Goal: Task Accomplishment & Management: Complete application form

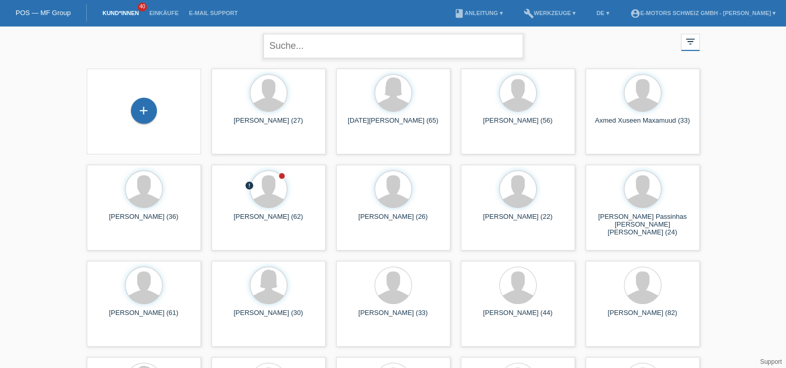
click at [293, 41] on input "text" at bounding box center [393, 46] width 260 height 24
type input "sujee"
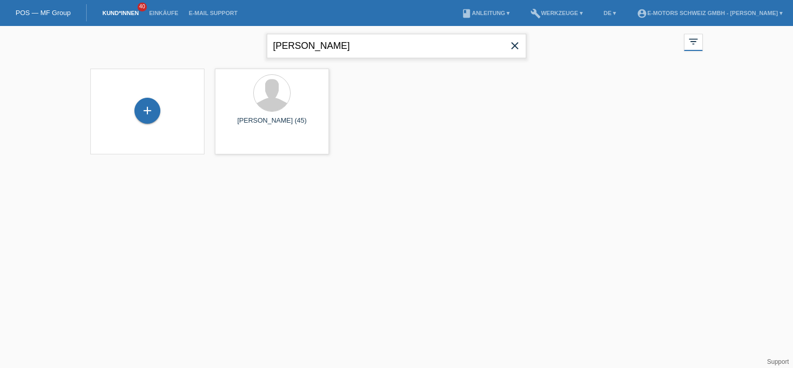
click at [304, 48] on input "sujee" at bounding box center [397, 46] width 260 height 24
click at [147, 112] on div "+" at bounding box center [147, 111] width 26 height 26
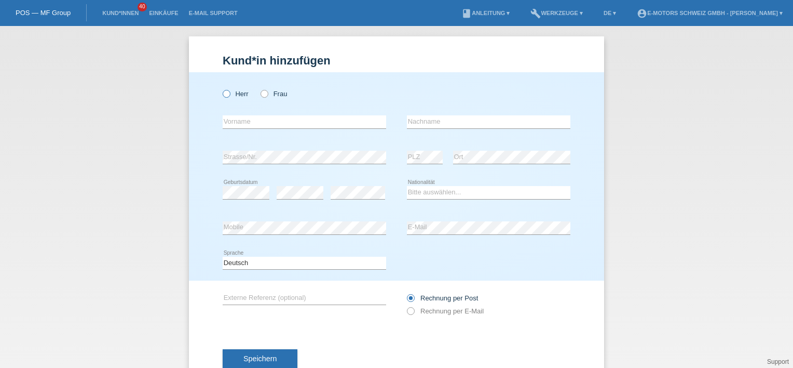
click at [228, 96] on label "Herr" at bounding box center [236, 94] width 26 height 8
click at [228, 96] on input "Herr" at bounding box center [226, 93] width 7 height 7
radio input "true"
click at [264, 130] on div "error Vorname" at bounding box center [305, 121] width 164 height 35
click at [260, 126] on input "text" at bounding box center [305, 121] width 164 height 13
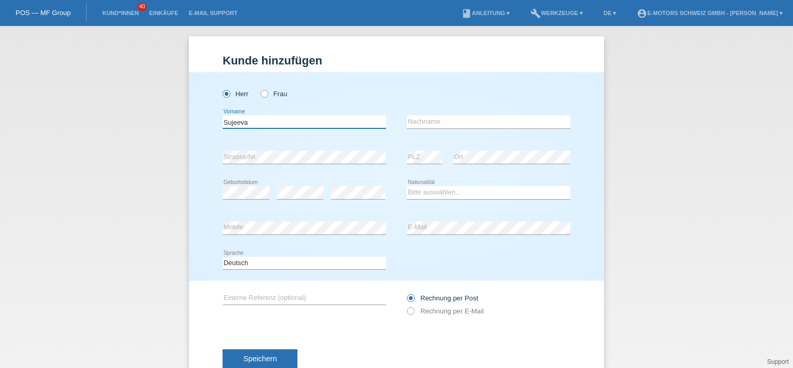
type input "Sujeeva"
click at [435, 127] on input "text" at bounding box center [489, 121] width 164 height 13
type input "Kanthypan"
click at [586, 154] on div "Herr Frau Sujeeva error Vorname C" at bounding box center [396, 176] width 415 height 208
click at [579, 151] on div "Herr Frau Sujeeva error Vorname C" at bounding box center [396, 176] width 415 height 208
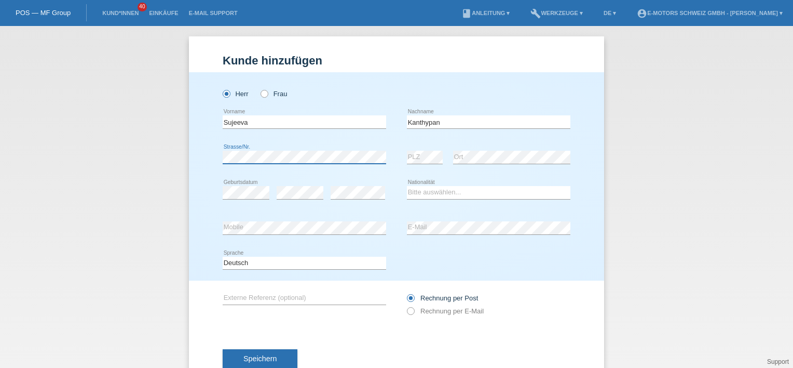
click at [201, 163] on div "Herr Frau Sujeeva error Vorname C" at bounding box center [396, 176] width 415 height 208
click at [341, 206] on div "error" at bounding box center [358, 192] width 55 height 35
click at [332, 181] on div "error" at bounding box center [358, 192] width 55 height 35
click at [432, 195] on select "Bitte auswählen... Schweiz Deutschland Liechtenstein Österreich ------------ Af…" at bounding box center [489, 192] width 164 height 12
select select "LK"
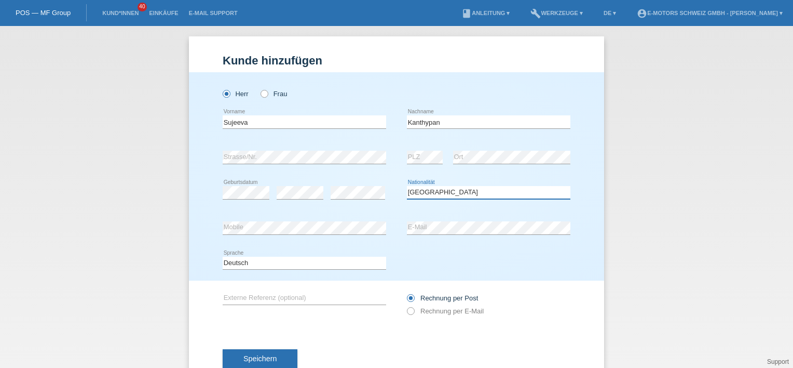
click at [407, 186] on select "Bitte auswählen... Schweiz Deutschland Liechtenstein Österreich ------------ Af…" at bounding box center [489, 192] width 164 height 12
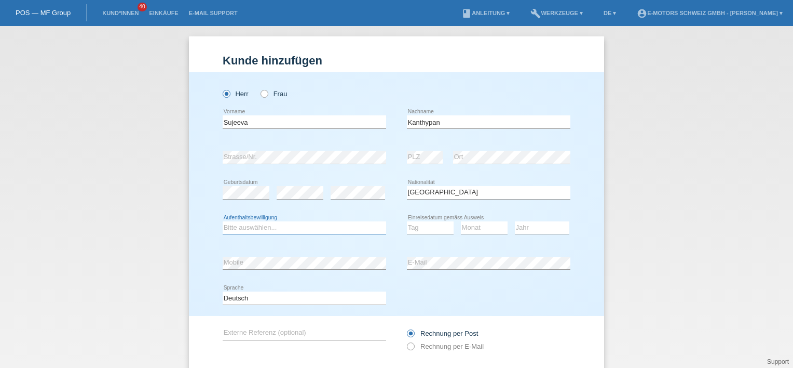
click at [270, 225] on select "Bitte auswählen... C B B - Flüchtlingsstatus Andere" at bounding box center [305, 227] width 164 height 12
select select "B"
click at [223, 221] on select "Bitte auswählen... C B B - Flüchtlingsstatus Andere" at bounding box center [305, 227] width 164 height 12
click at [435, 225] on select "Tag 01 02 03 04 05 06 07 08 09 10 11" at bounding box center [430, 227] width 47 height 12
select select "10"
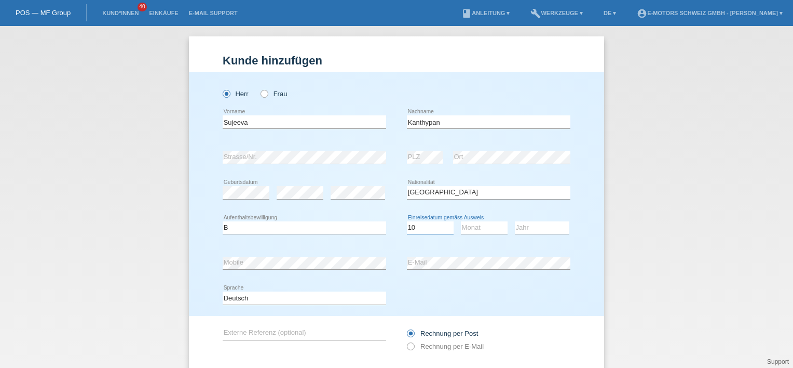
click at [407, 221] on select "Tag 01 02 03 04 05 06 07 08 09 10 11" at bounding box center [430, 227] width 47 height 12
click at [471, 226] on select "Monat 01 02 03 04 05 06 07 08 09 10 11" at bounding box center [484, 227] width 47 height 12
select select "01"
click at [461, 221] on select "Monat 01 02 03 04 05 06 07 08 09 10 11" at bounding box center [484, 227] width 47 height 12
click at [522, 225] on select "Jahr 2025 2024 2023 2022 2021 2020 2019 2018 2017 2016 2015 2014 2013 2012 2011…" at bounding box center [542, 227] width 55 height 12
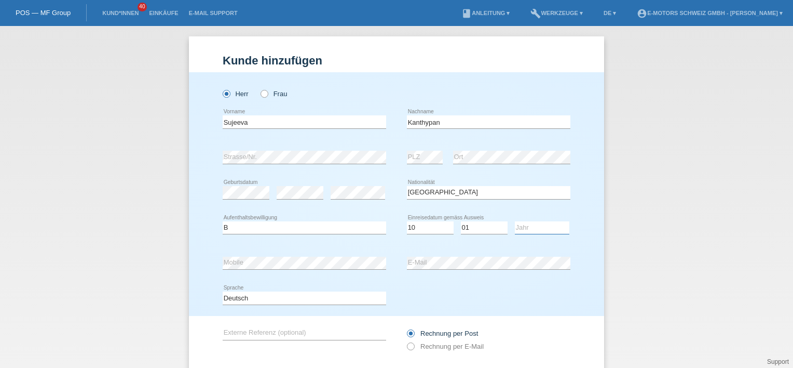
select select "2023"
click at [515, 221] on select "Jahr 2025 2024 2023 2022 2021 2020 2019 2018 2017 2016 2015 2014 2013 2012 2011…" at bounding box center [542, 227] width 55 height 12
click at [529, 307] on div "Deutsch Français Italiano English error Sprache" at bounding box center [397, 297] width 348 height 35
click at [432, 345] on label "Rechnung per E-Mail" at bounding box center [445, 346] width 77 height 8
click at [414, 345] on input "Rechnung per E-Mail" at bounding box center [410, 348] width 7 height 13
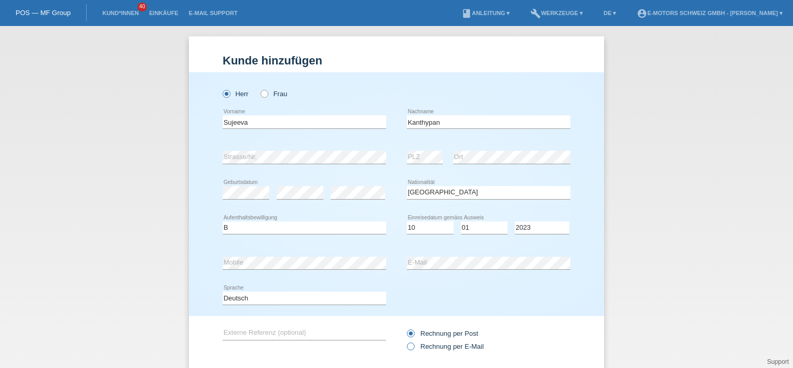
radio input "true"
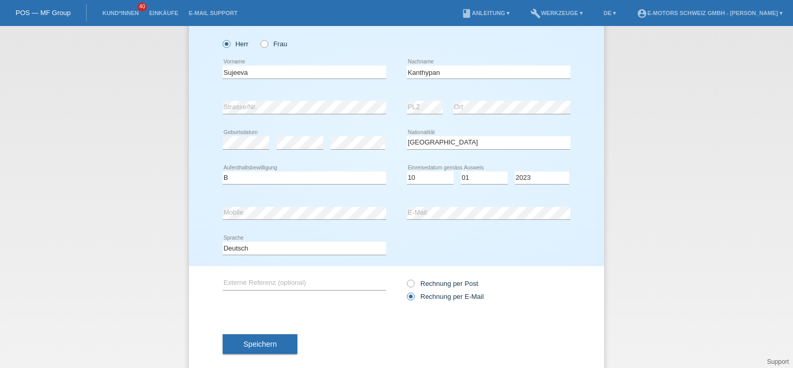
scroll to position [66, 0]
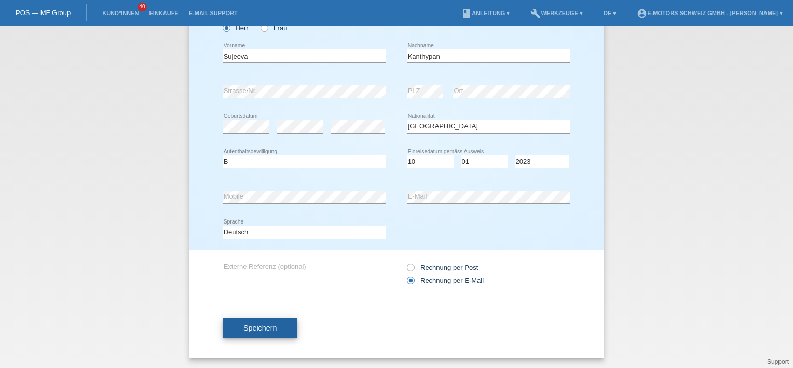
click at [260, 334] on button "Speichern" at bounding box center [260, 328] width 75 height 20
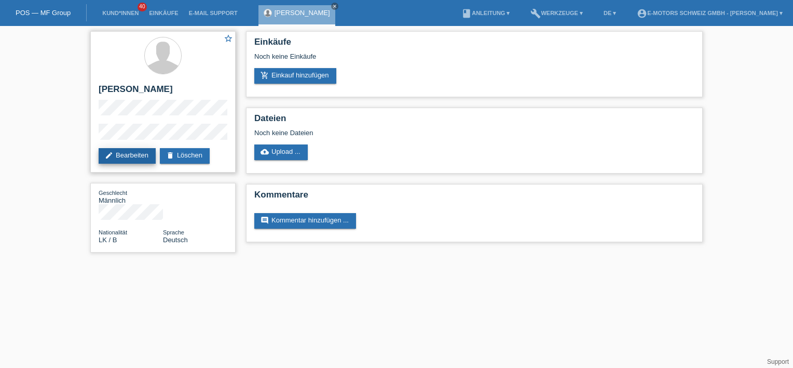
click at [115, 156] on link "edit Bearbeiten" at bounding box center [127, 156] width 57 height 16
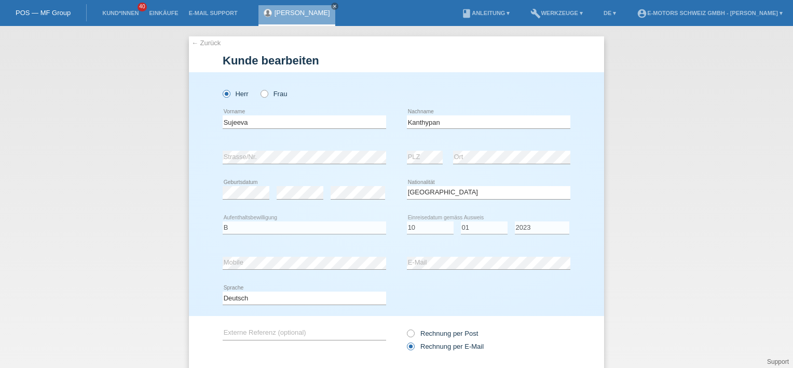
select select "LK"
select select "B"
select select "10"
select select "01"
select select "2023"
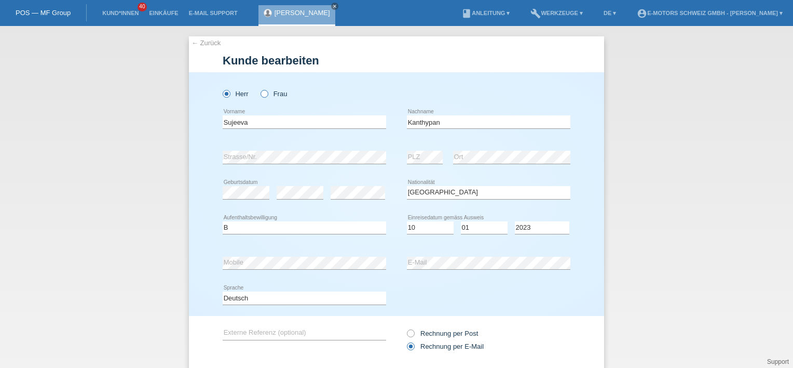
click at [265, 95] on label "Frau" at bounding box center [274, 94] width 26 height 8
click at [265, 95] on input "Frau" at bounding box center [264, 93] width 7 height 7
radio input "true"
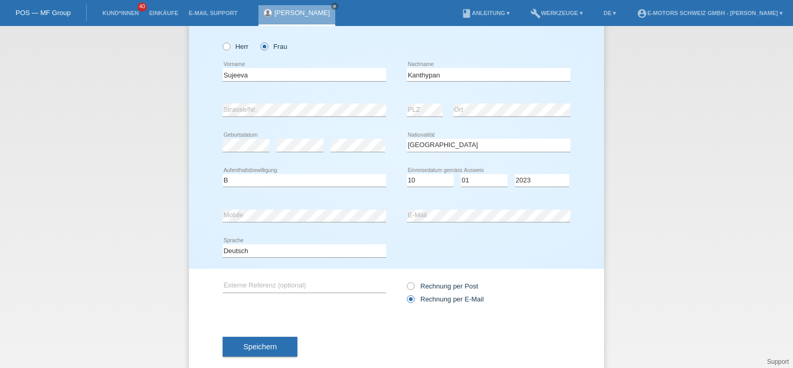
scroll to position [66, 0]
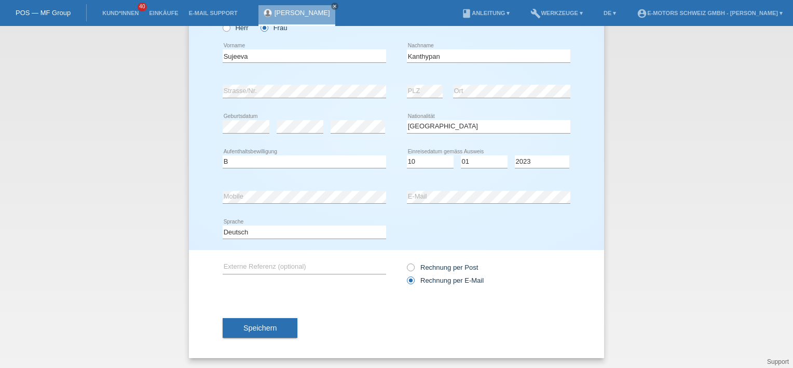
click at [475, 228] on div "Deutsch Français Italiano English error Sprache" at bounding box center [397, 231] width 348 height 35
click at [241, 331] on button "Speichern" at bounding box center [260, 328] width 75 height 20
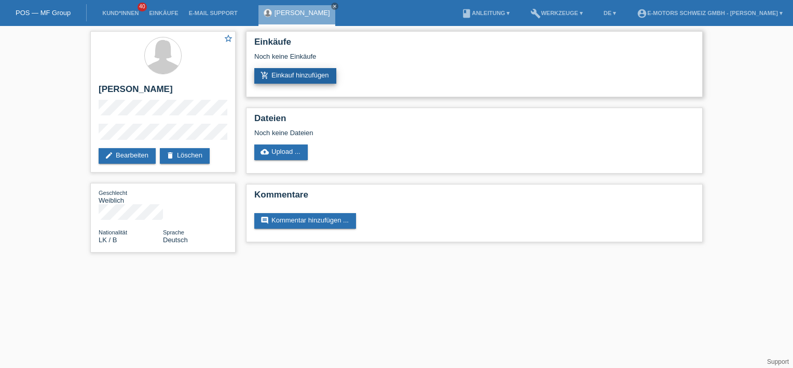
click at [301, 76] on link "add_shopping_cart Einkauf hinzufügen" at bounding box center [295, 76] width 82 height 16
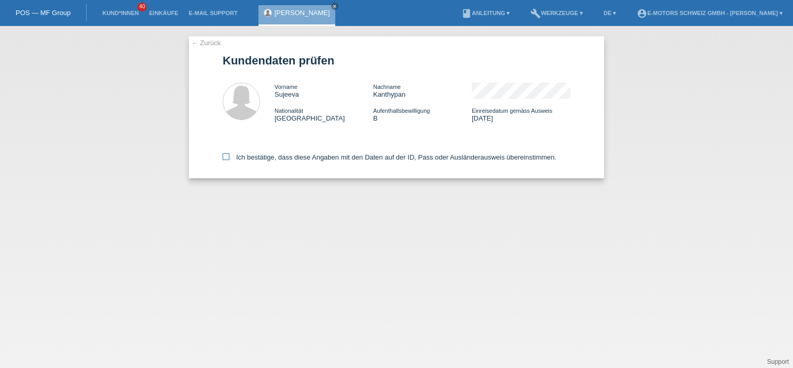
click at [227, 160] on label "Ich bestätige, dass diese Angaben mit den Daten auf der ID, Pass oder Ausländer…" at bounding box center [390, 157] width 334 height 8
click at [227, 160] on input "Ich bestätige, dass diese Angaben mit den Daten auf der ID, Pass oder Ausländer…" at bounding box center [226, 156] width 7 height 7
checkbox input "true"
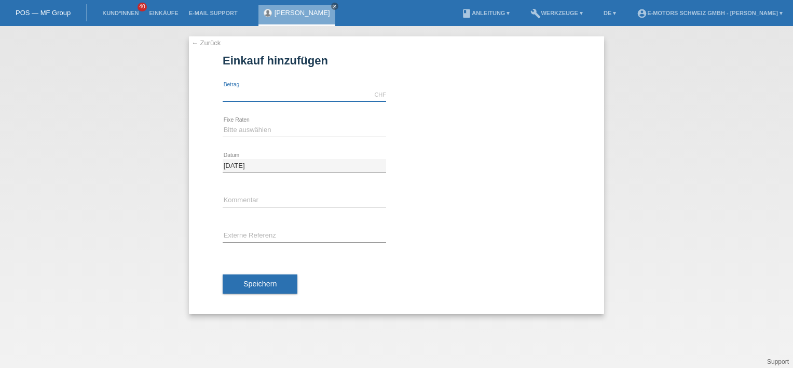
click at [249, 93] on input "text" at bounding box center [305, 94] width 164 height 13
type input "3990.00"
click at [549, 152] on div at bounding box center [489, 152] width 164 height 8
click at [242, 129] on select "Bitte auswählen 12 Raten 24 Raten 36 Raten 48 Raten" at bounding box center [305, 130] width 164 height 12
select select "214"
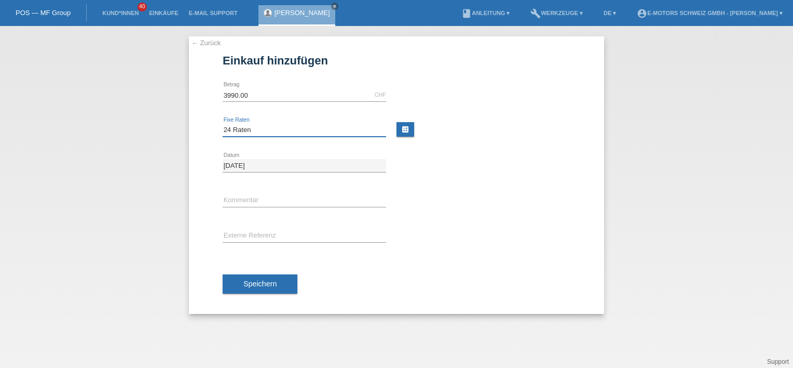
click at [223, 124] on select "Bitte auswählen 12 Raten 24 Raten 36 Raten 48 Raten" at bounding box center [305, 130] width 164 height 12
click at [440, 180] on div "[DATE] error Datum" at bounding box center [397, 165] width 348 height 35
click at [268, 200] on input "text" at bounding box center [305, 200] width 164 height 13
type input "Thun"
click at [511, 187] on div at bounding box center [489, 187] width 164 height 8
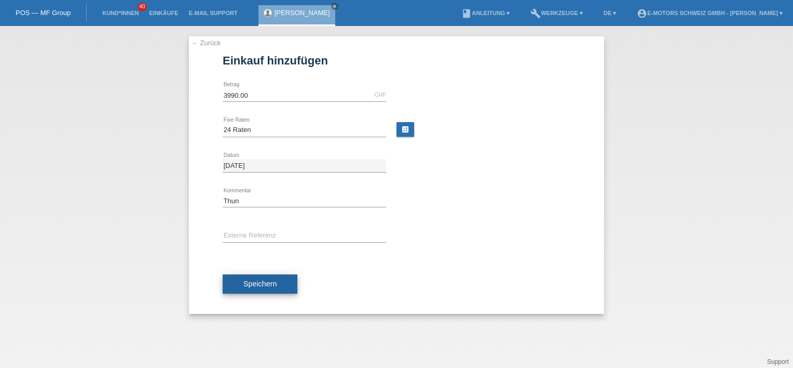
click at [255, 285] on span "Speichern" at bounding box center [260, 283] width 33 height 8
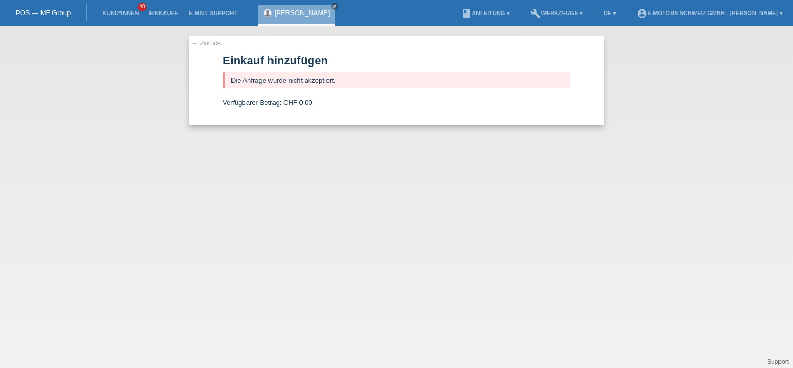
click at [205, 43] on link "← Zurück" at bounding box center [206, 43] width 29 height 8
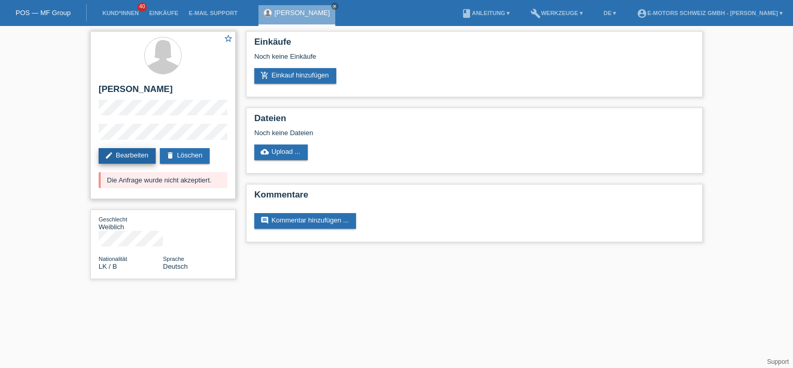
click at [128, 159] on link "edit Bearbeiten" at bounding box center [127, 156] width 57 height 16
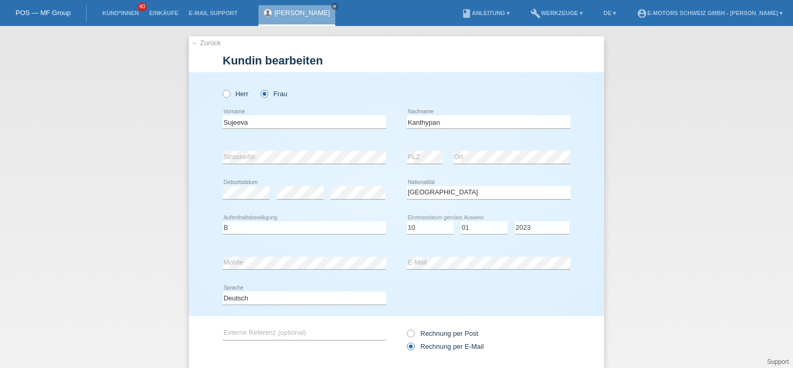
select select "LK"
select select "B"
select select "10"
select select "01"
select select "2023"
